Goal: Task Accomplishment & Management: Complete application form

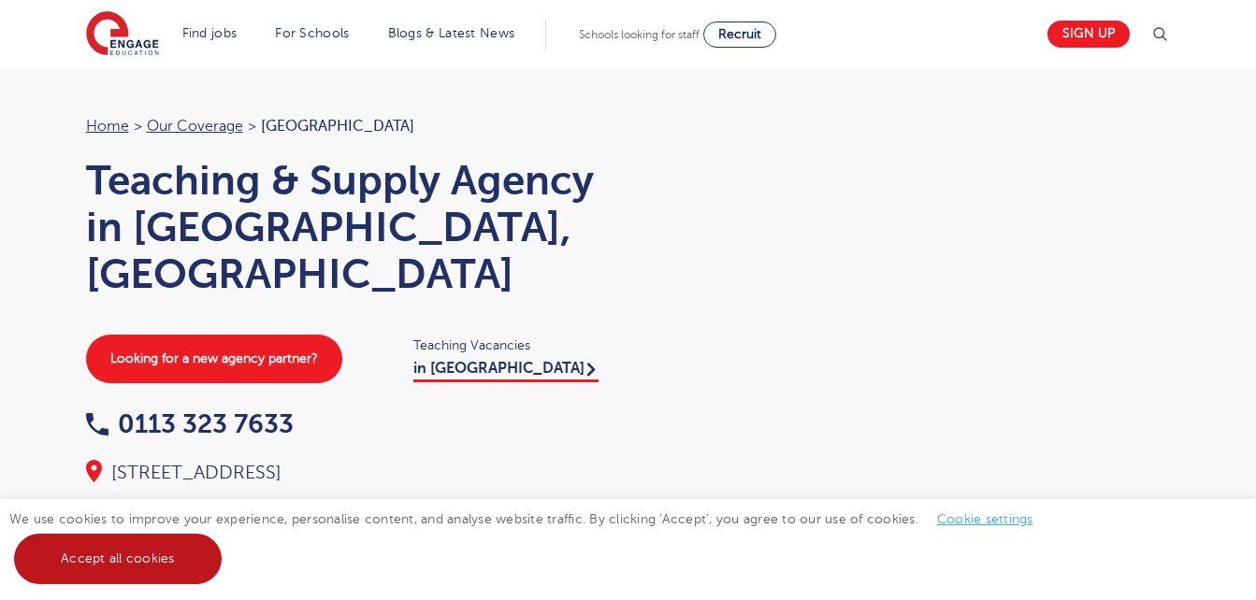
click at [165, 549] on link "Accept all cookies" at bounding box center [118, 559] width 208 height 50
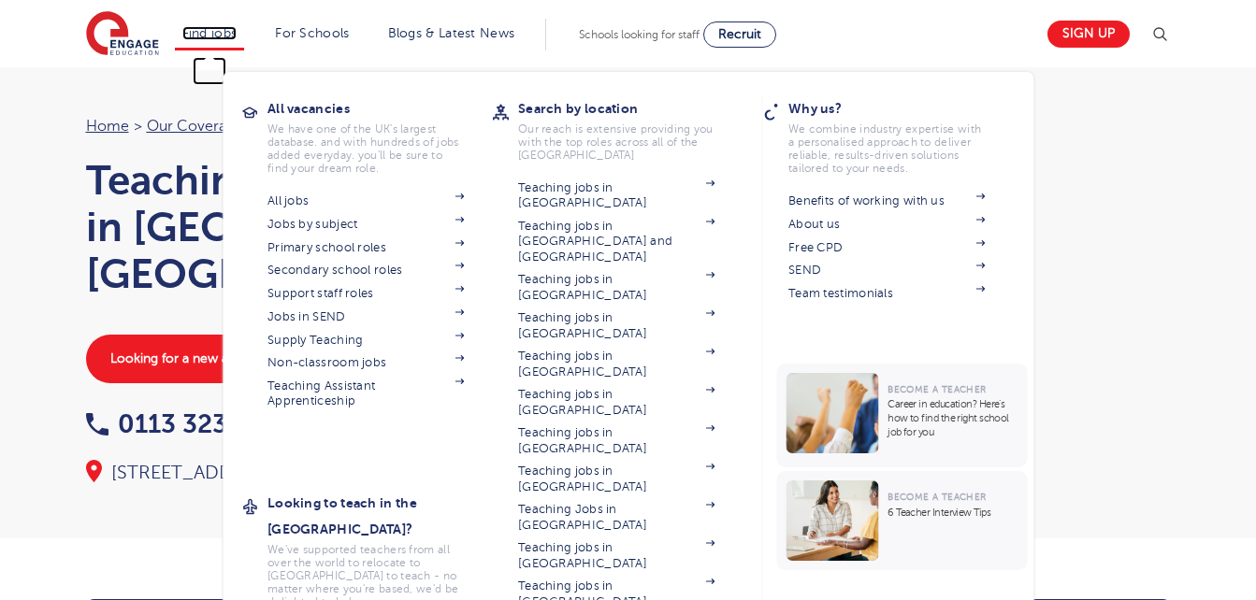
click at [221, 38] on link "Find jobs" at bounding box center [209, 33] width 55 height 14
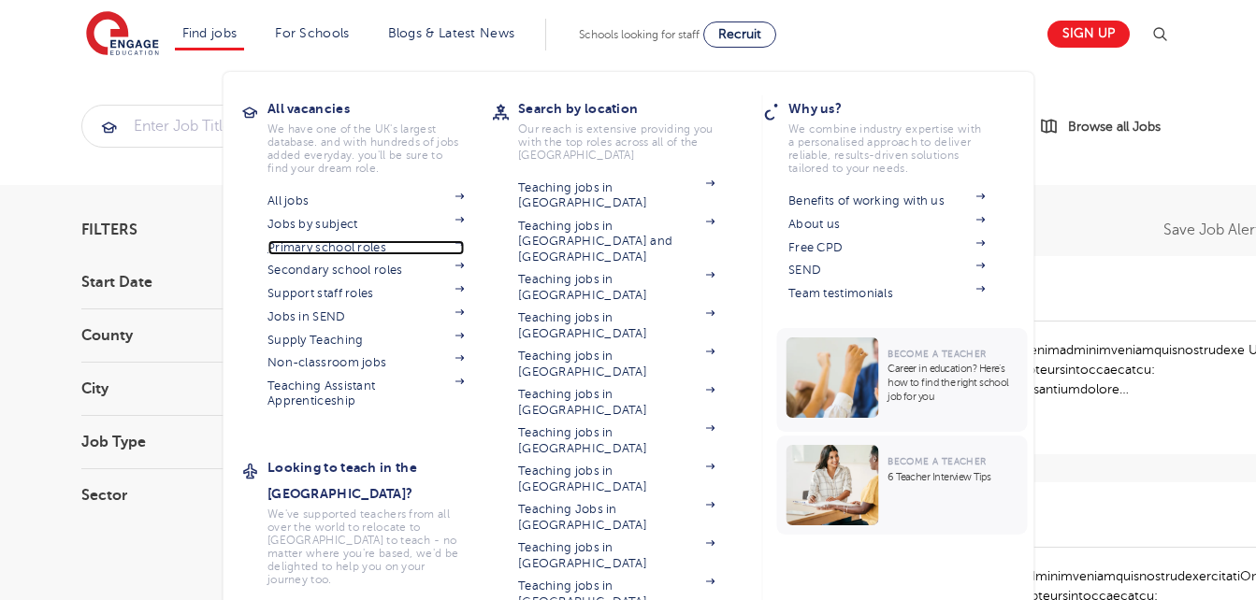
click at [328, 240] on link "Primary school roles" at bounding box center [365, 247] width 196 height 15
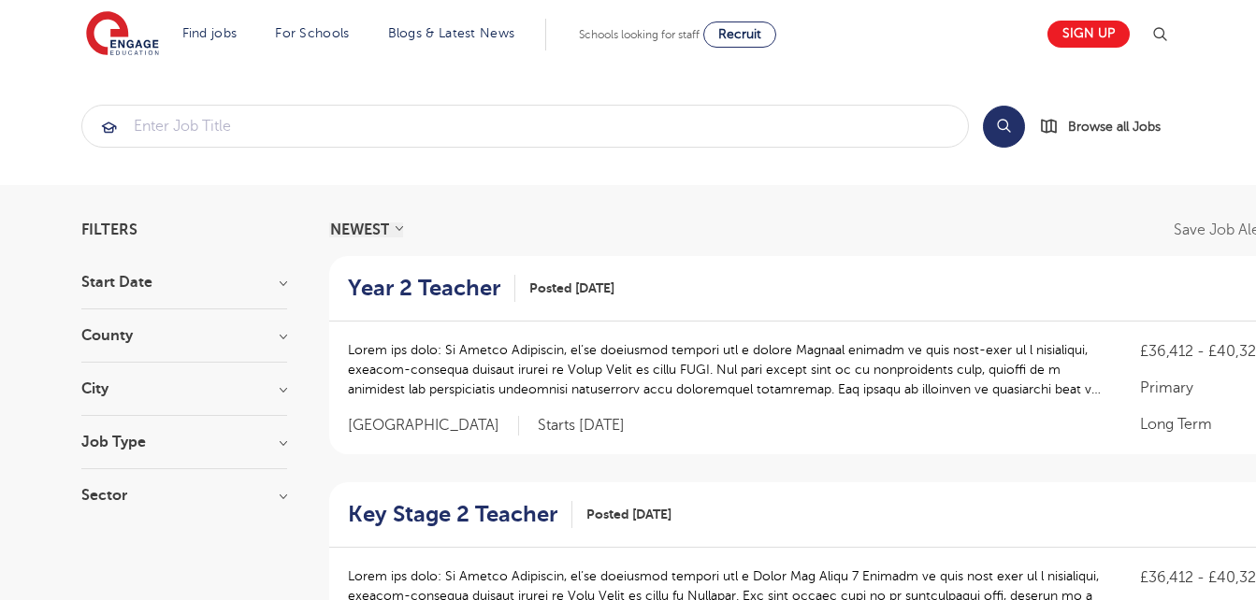
click at [284, 394] on h3 "City" at bounding box center [184, 388] width 206 height 15
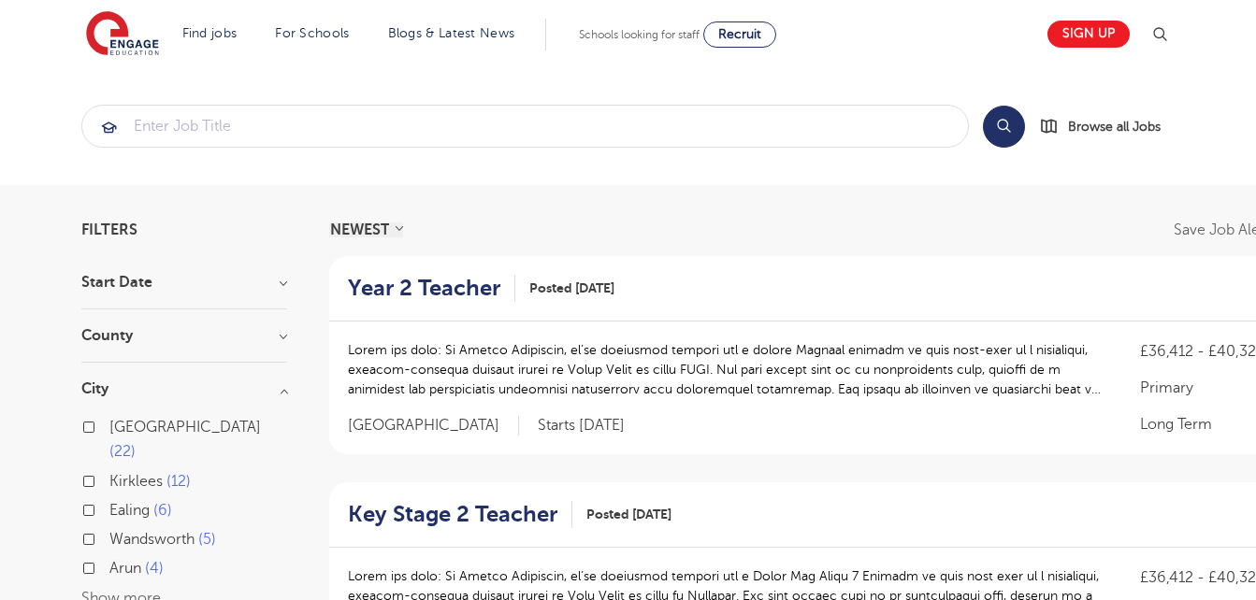
click at [173, 473] on span "12" at bounding box center [178, 481] width 24 height 17
click at [122, 473] on input "Kirklees 12" at bounding box center [115, 479] width 12 height 12
checkbox input "true"
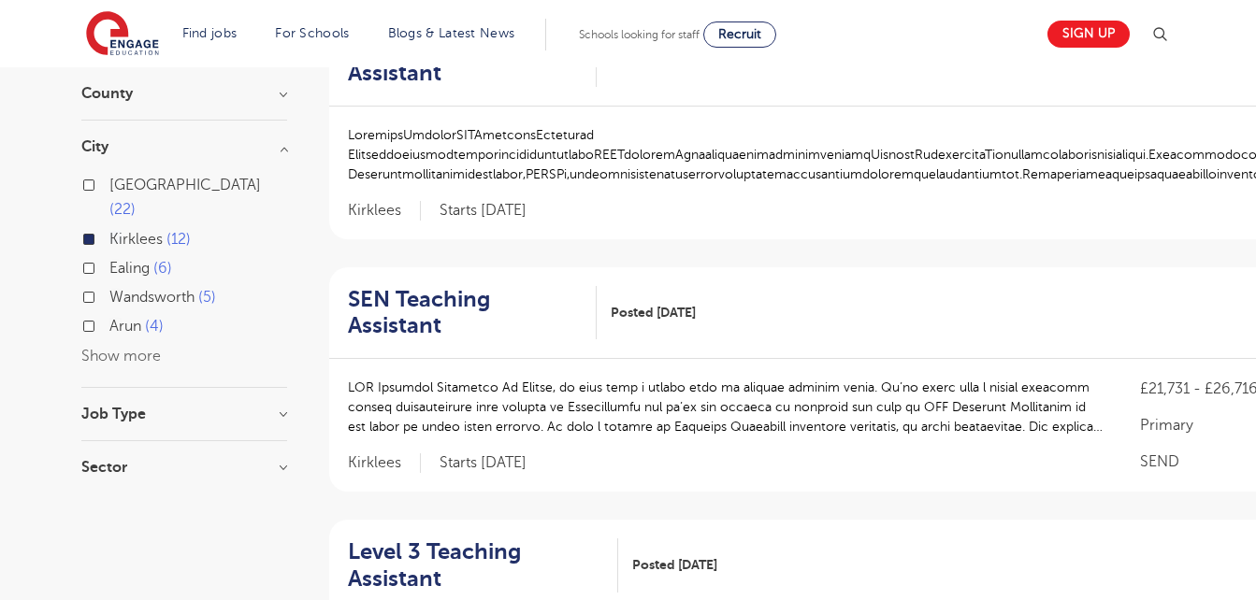
scroll to position [208, 0]
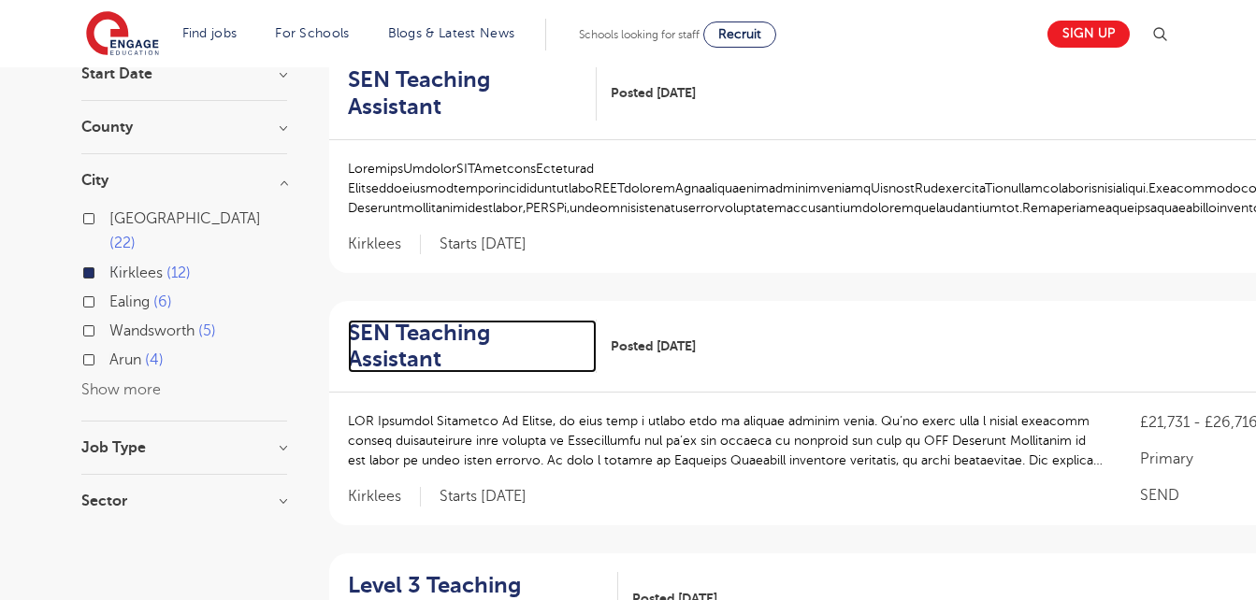
click at [552, 320] on h2 "SEN Teaching Assistant" at bounding box center [465, 347] width 234 height 54
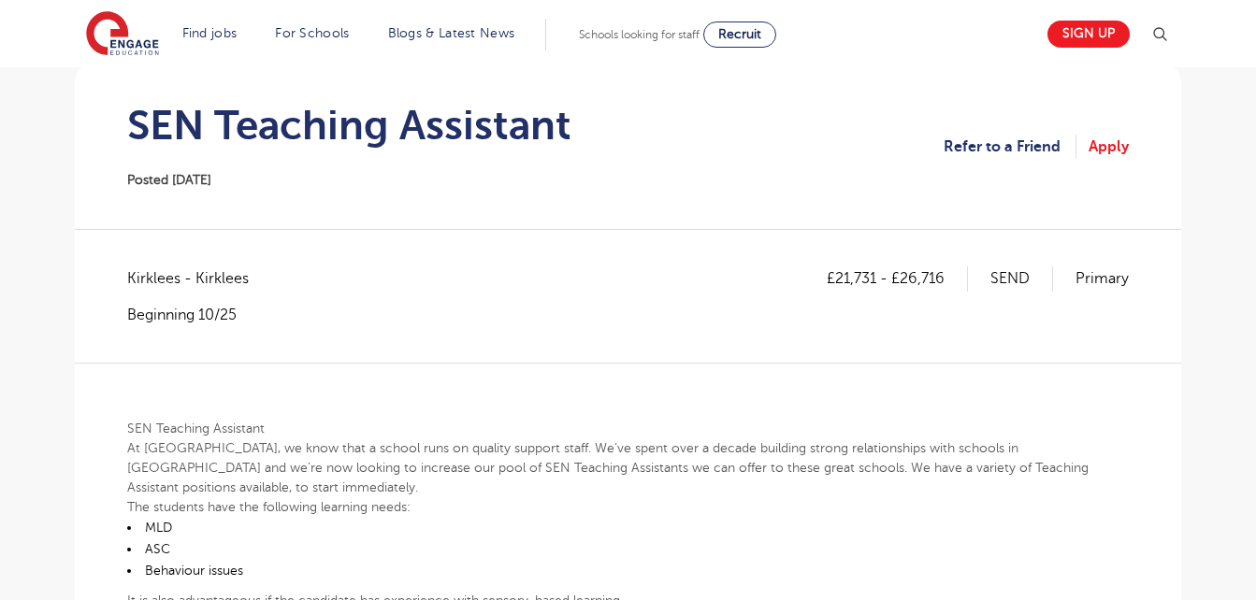
scroll to position [180, 0]
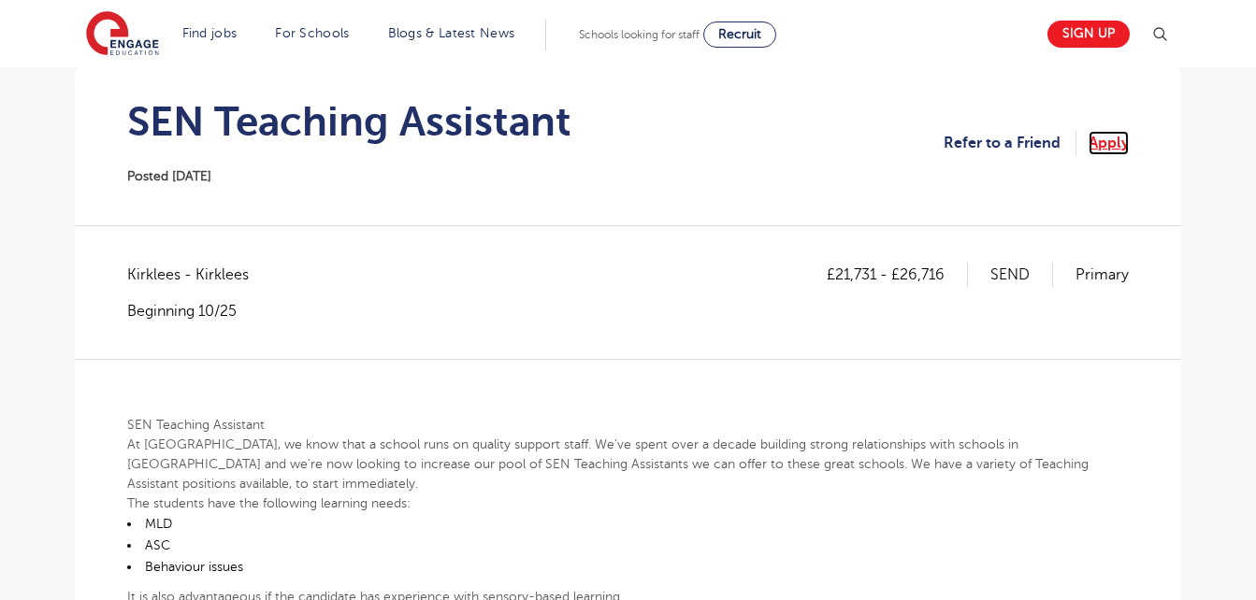
click at [1118, 155] on link "Apply" at bounding box center [1108, 143] width 40 height 24
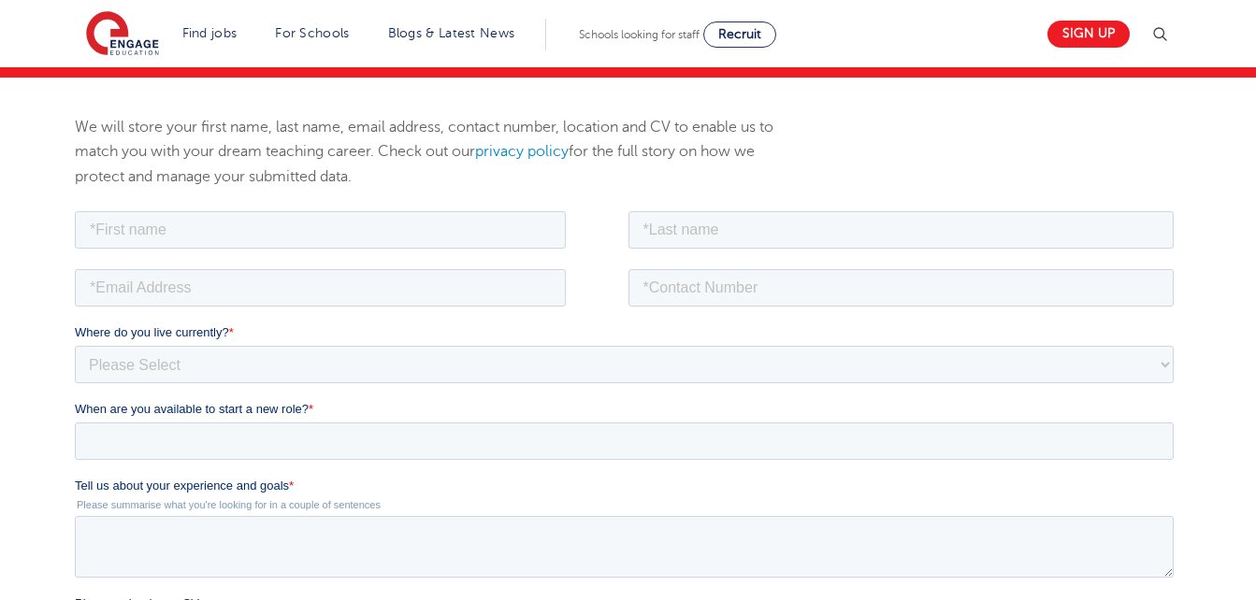
scroll to position [191, 0]
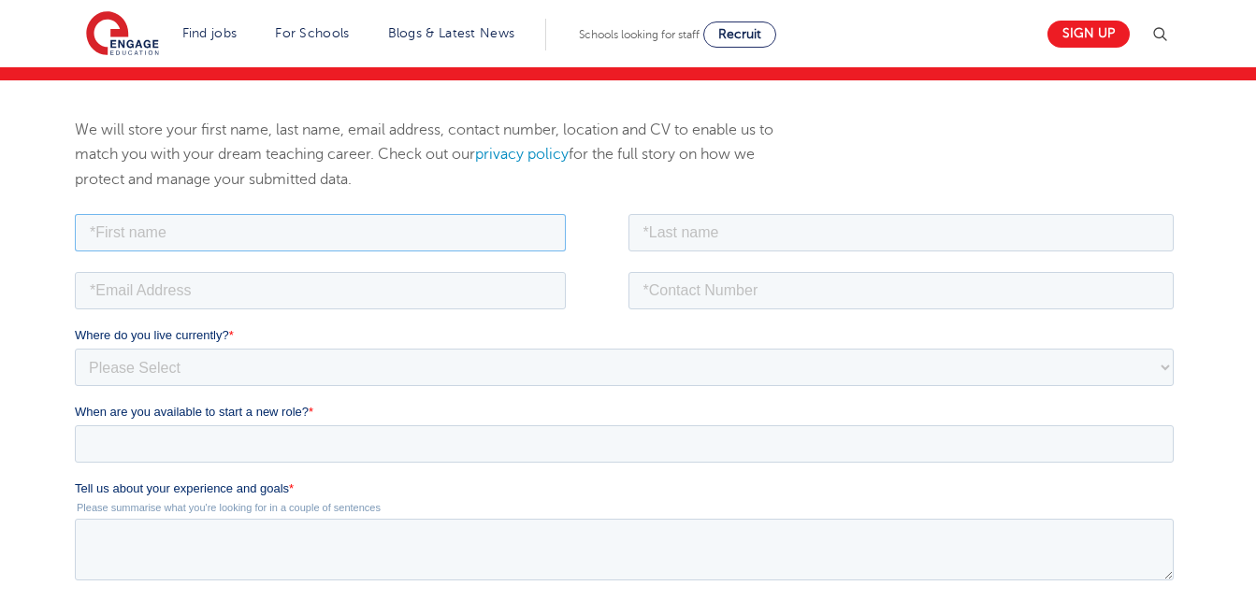
click at [495, 238] on input "text" at bounding box center [320, 231] width 491 height 37
type input "[PERSON_NAME]"
type input "Dyson"
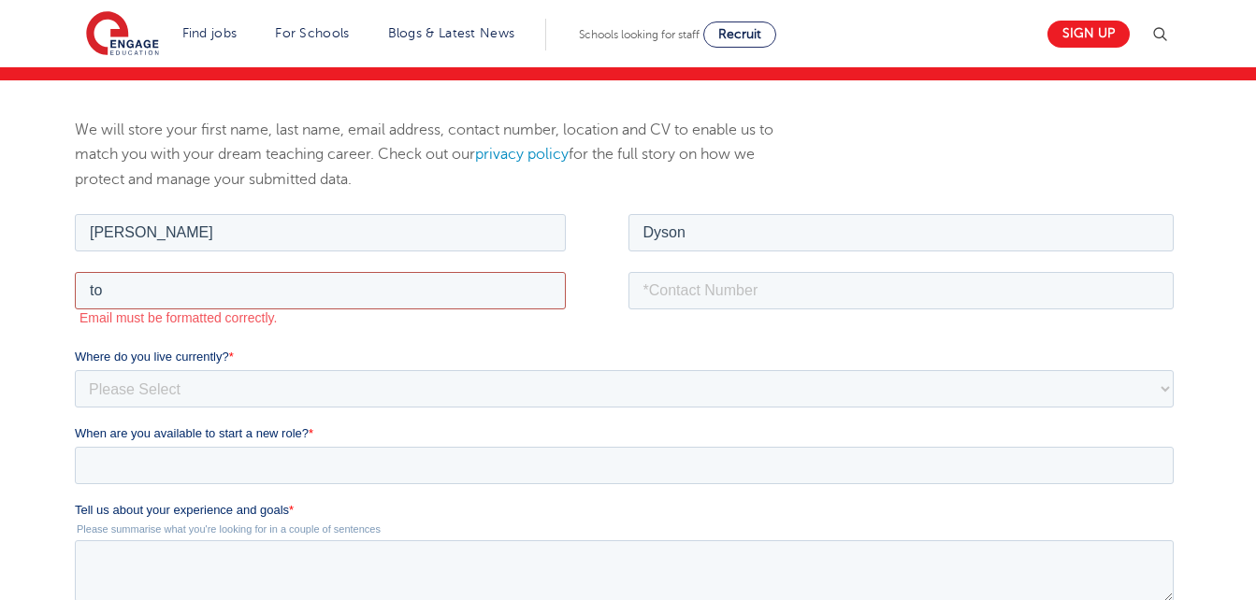
type input "[EMAIL_ADDRESS][DOMAIN_NAME]"
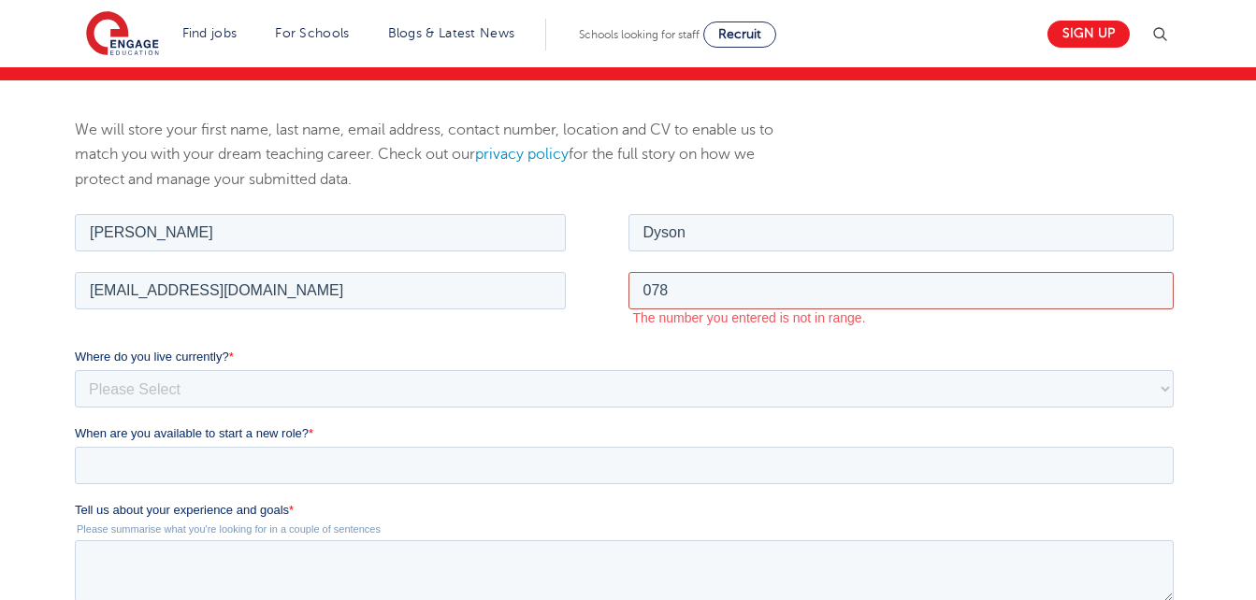
type input "07868417062"
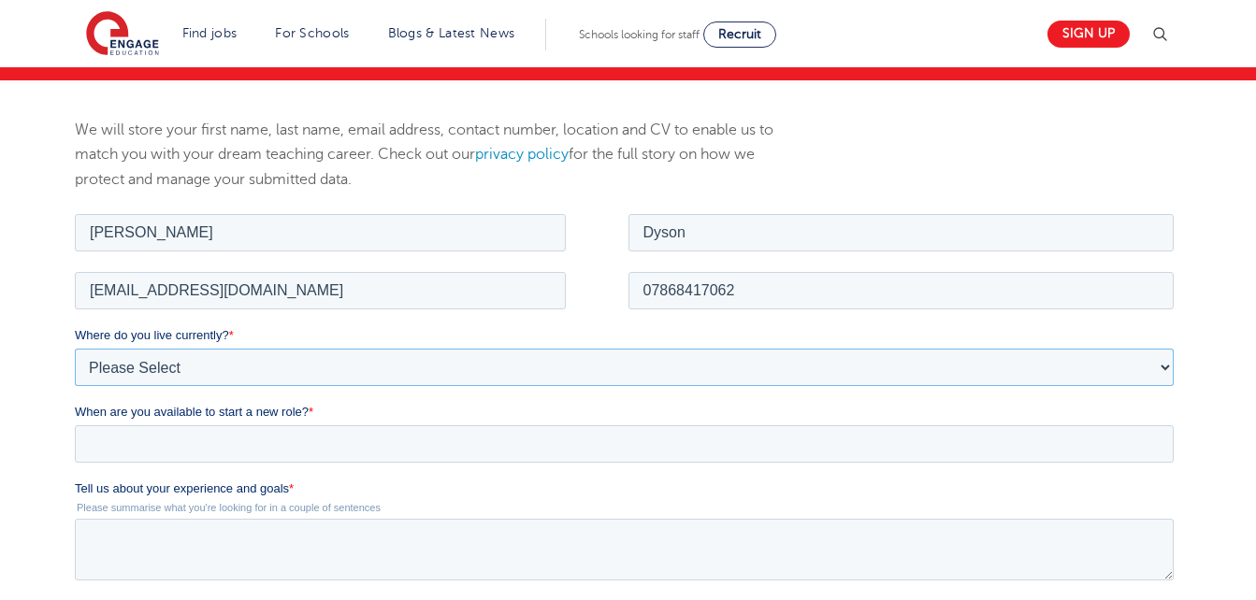
select select "UK"
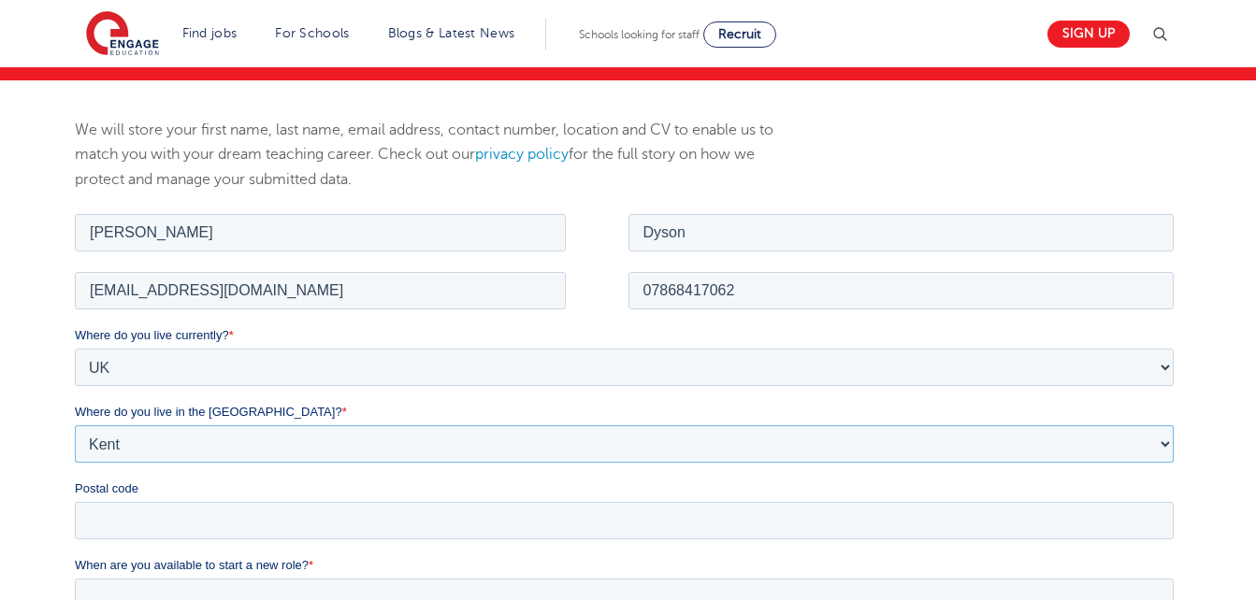
click at [1170, 447] on select "Please Select Overseas [GEOGRAPHIC_DATA] [GEOGRAPHIC_DATA] [GEOGRAPHIC_DATA] [G…" at bounding box center [624, 442] width 1098 height 37
select select "Kirklees"
click at [75, 424] on select "Please Select Overseas [GEOGRAPHIC_DATA] [GEOGRAPHIC_DATA] [GEOGRAPHIC_DATA] [G…" at bounding box center [624, 442] width 1098 height 37
click at [600, 516] on input "Postal code" at bounding box center [624, 519] width 1098 height 37
type input "HD89PL"
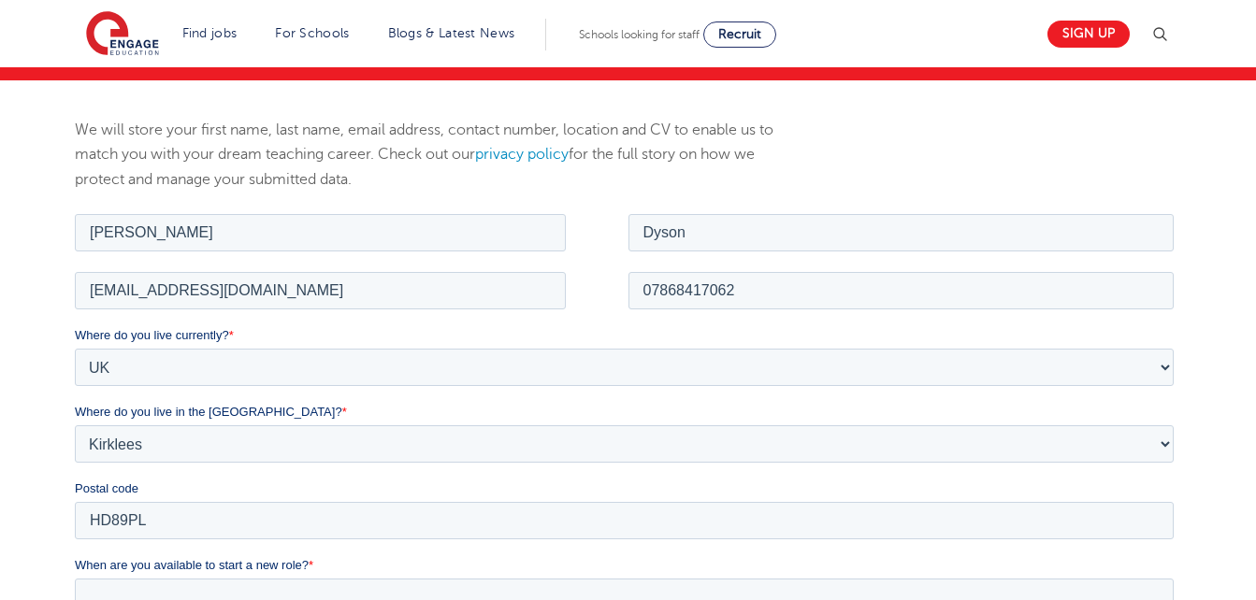
click at [1226, 331] on div "We will store your first name, last name, email address, contact number, locati…" at bounding box center [628, 579] width 1256 height 998
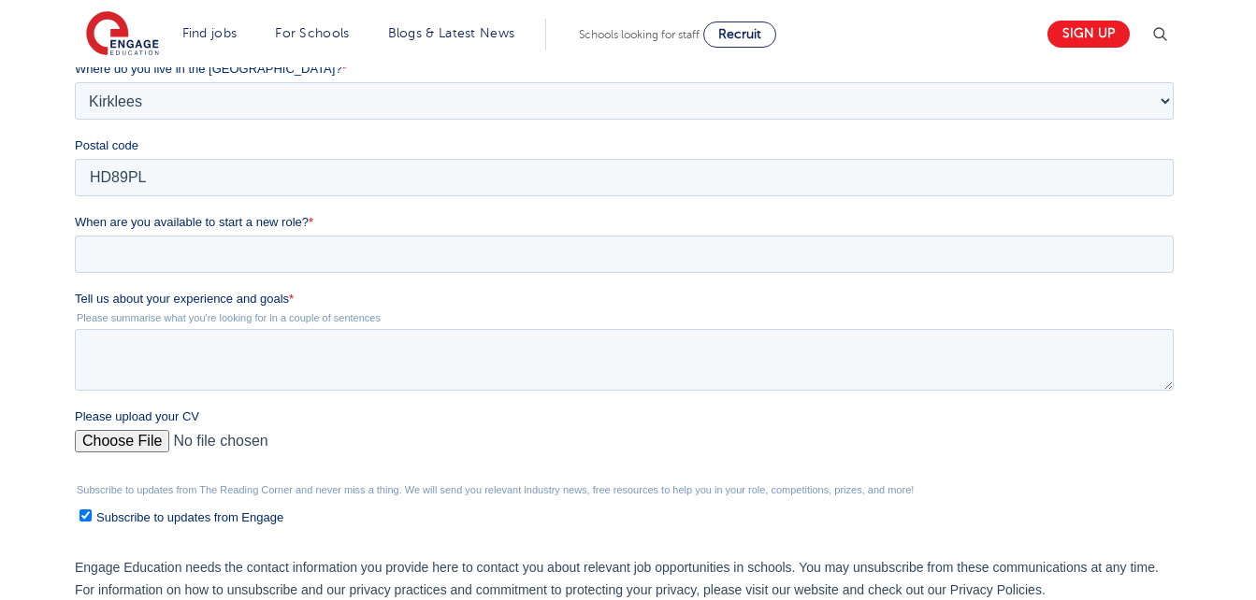
scroll to position [581, 0]
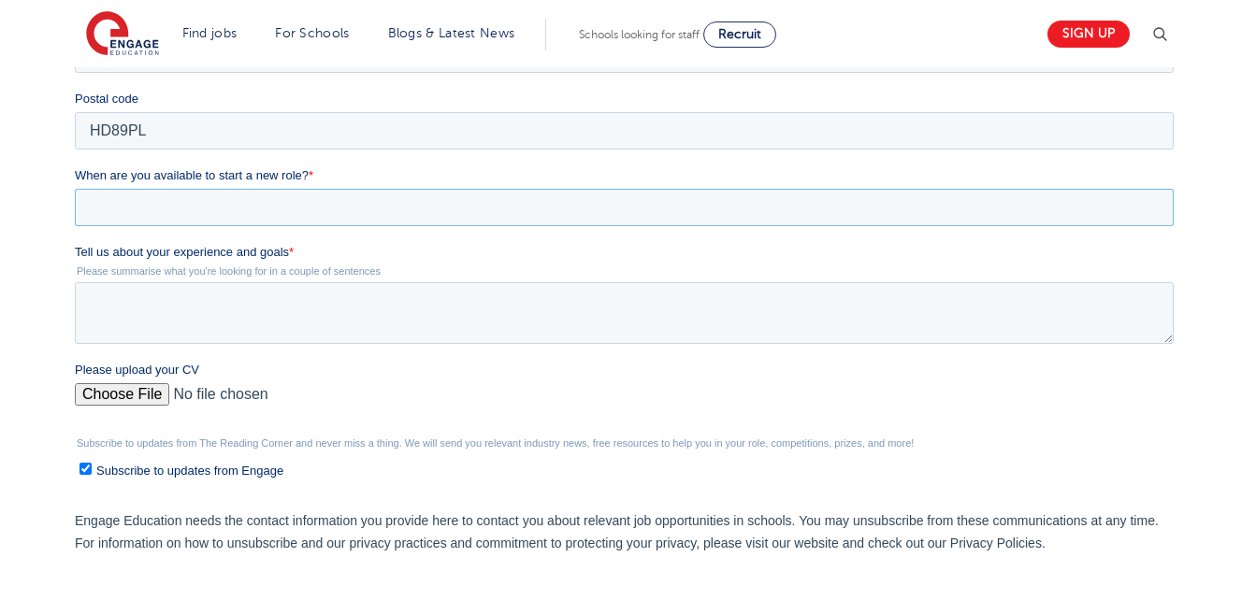
click at [992, 211] on input "When are you available to start a new role? *" at bounding box center [624, 207] width 1098 height 37
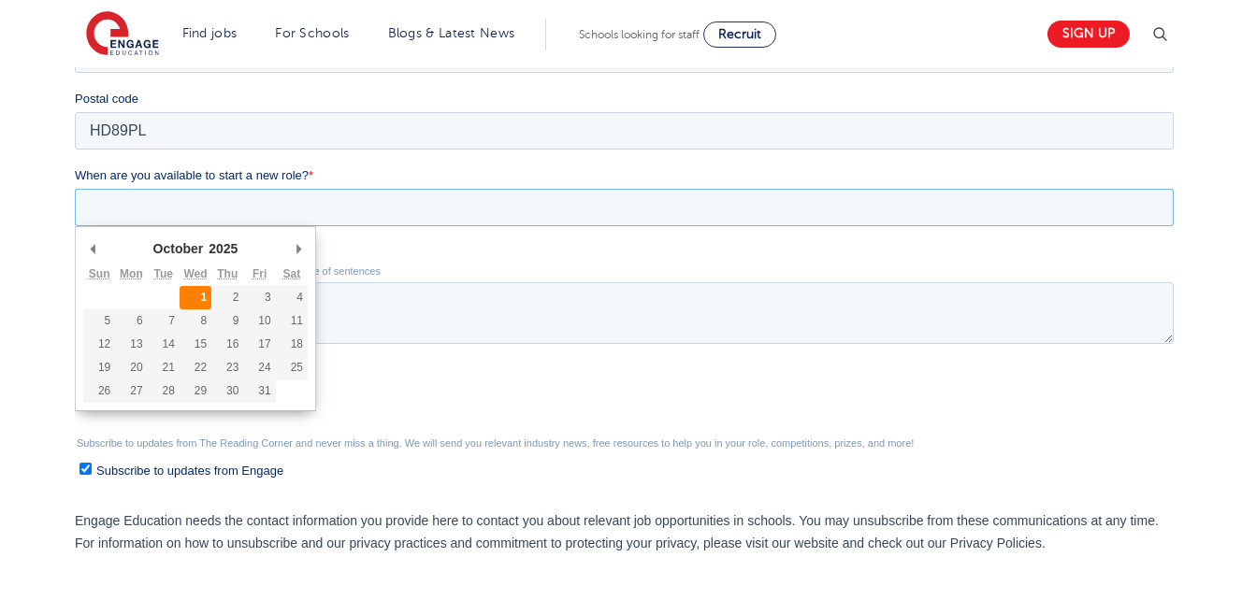
type div "[DATE]"
type input "[DATE]"
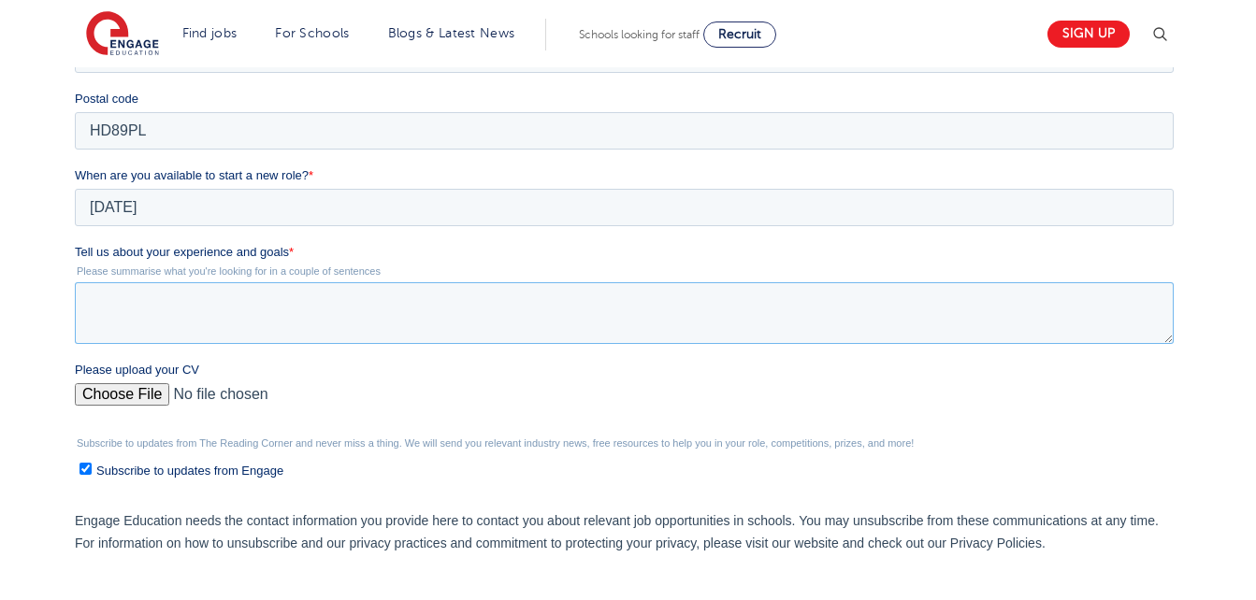
click at [194, 294] on textarea "Tell us about your experience and goals *" at bounding box center [624, 313] width 1098 height 62
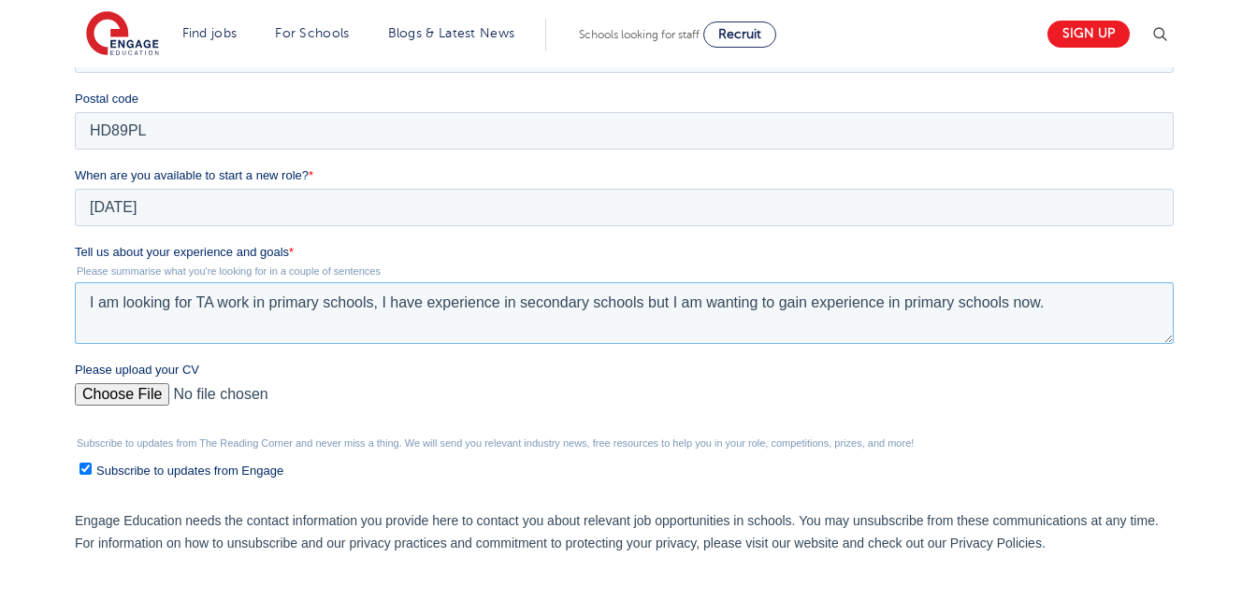
type textarea "I am looking for TA work in primary schools, I have experience in secondary sch…"
click at [116, 397] on input "Please upload your CV" at bounding box center [624, 401] width 1098 height 37
type input "C:\fakepath\[PERSON_NAME] CV.docx"
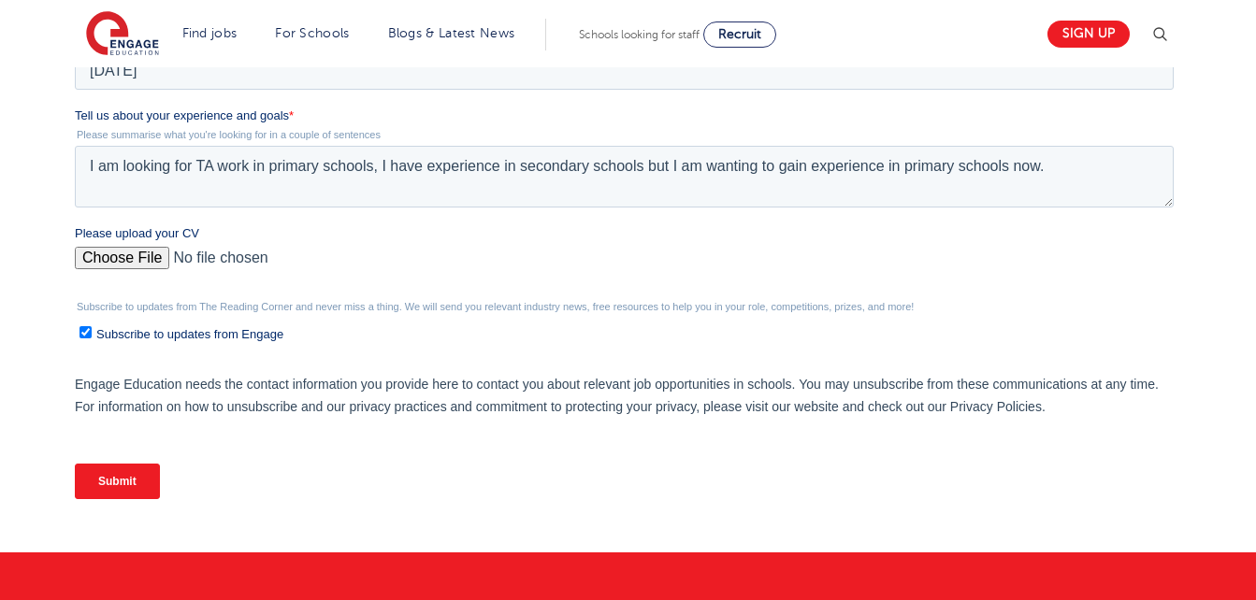
scroll to position [703, 0]
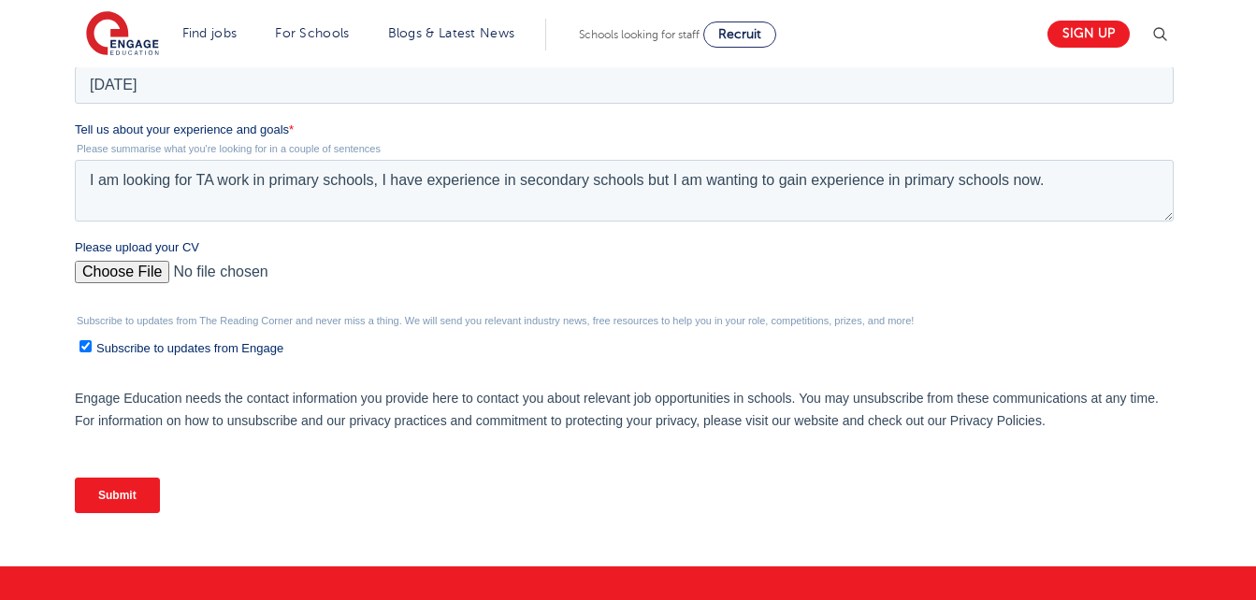
click at [118, 503] on input "Submit" at bounding box center [117, 496] width 85 height 36
